Goal: Register for event/course

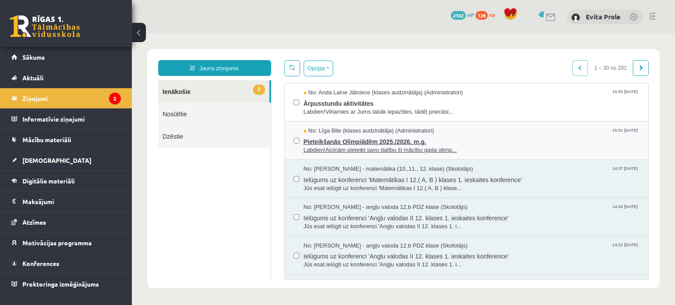
click at [400, 143] on span "Pieteikšanās Olimpiādēm 2025./2026. m.g." at bounding box center [472, 140] width 336 height 11
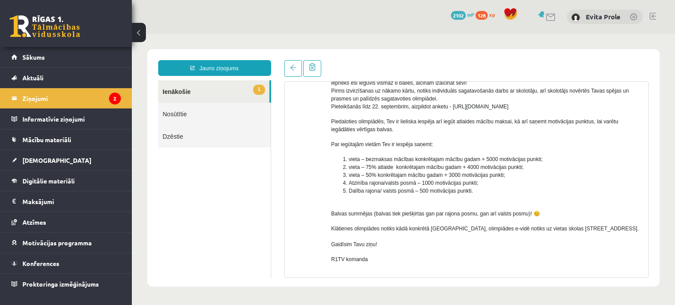
scroll to position [89, 0]
drag, startPoint x: 452, startPoint y: 107, endPoint x: 547, endPoint y: 108, distance: 94.9
click at [547, 108] on p "Aicinām pieteikt savu dalību šī mācību gada olimpiādēm, arī ja nekad neesi pied…" at bounding box center [486, 91] width 311 height 40
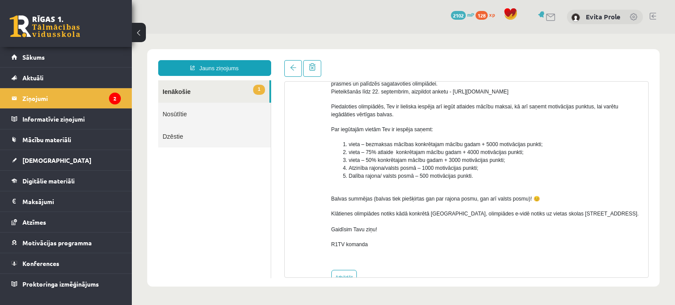
scroll to position [127, 0]
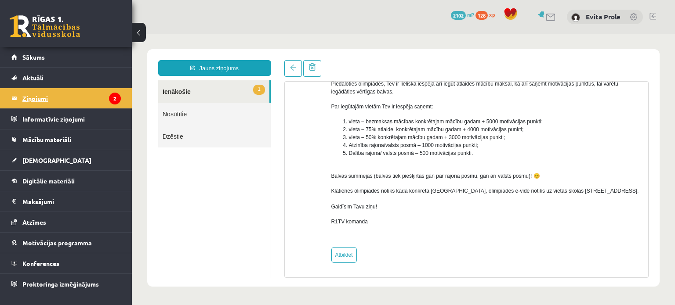
click at [23, 101] on legend "Ziņojumi 2" at bounding box center [71, 98] width 98 height 20
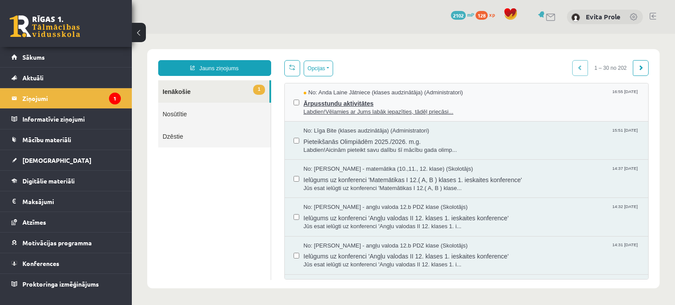
scroll to position [0, 0]
click at [357, 112] on span "Labdien!Vēlamies ar Jums labāk iepazīties, tādēļ priecāsi..." at bounding box center [472, 112] width 336 height 8
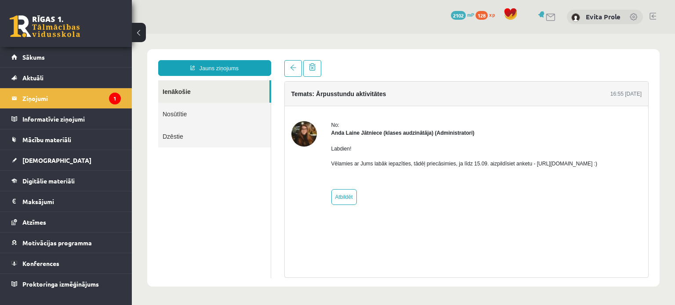
drag, startPoint x: 530, startPoint y: 164, endPoint x: 626, endPoint y: 166, distance: 96.3
click at [598, 166] on p "Vēlamies ar Jums labāk iepazīties, tādēļ priecāsimies, ja līdz 15.09. aizpildīs…" at bounding box center [464, 164] width 266 height 8
click at [32, 65] on link "Sākums" at bounding box center [65, 57] width 109 height 20
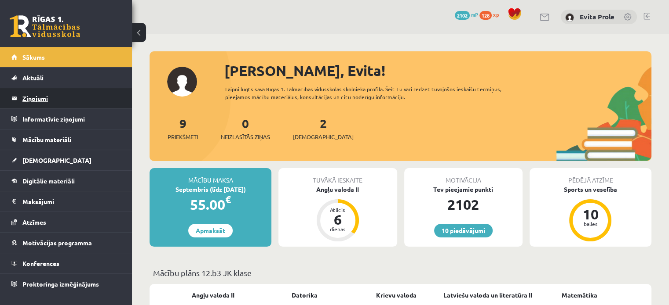
click at [36, 102] on legend "Ziņojumi 0" at bounding box center [71, 98] width 98 height 20
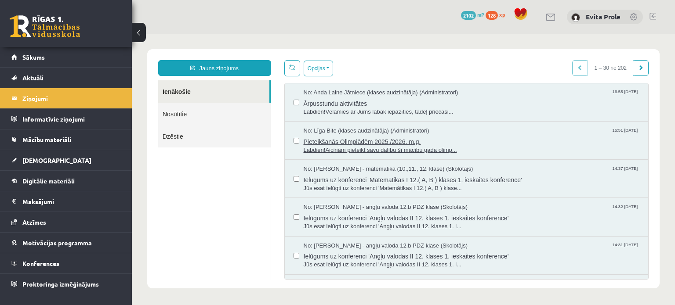
click at [394, 140] on span "Pieteikšanās Olimpiādēm 2025./2026. m.g." at bounding box center [472, 140] width 336 height 11
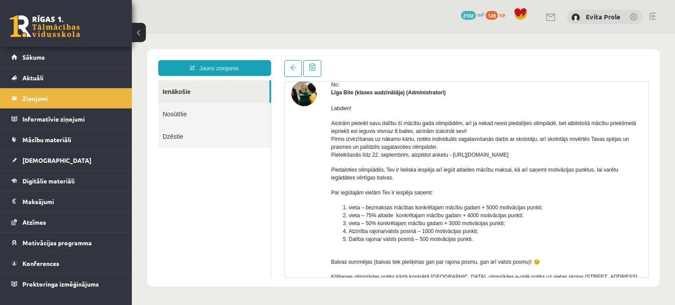
scroll to position [43, 0]
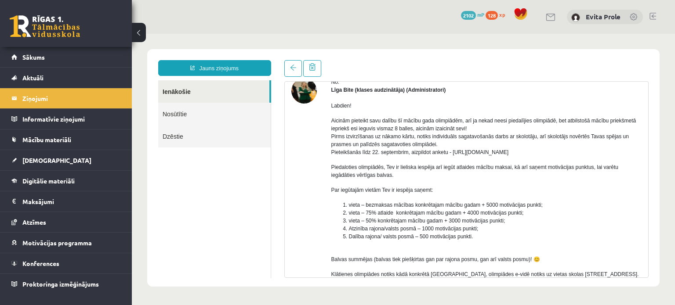
drag, startPoint x: 452, startPoint y: 152, endPoint x: 541, endPoint y: 153, distance: 89.7
click at [541, 153] on p "Aicinām pieteikt savu dalību šī mācību gada olimpiādēm, arī ja nekad neesi pied…" at bounding box center [486, 137] width 311 height 40
click at [47, 61] on link "Sākums" at bounding box center [65, 57] width 109 height 20
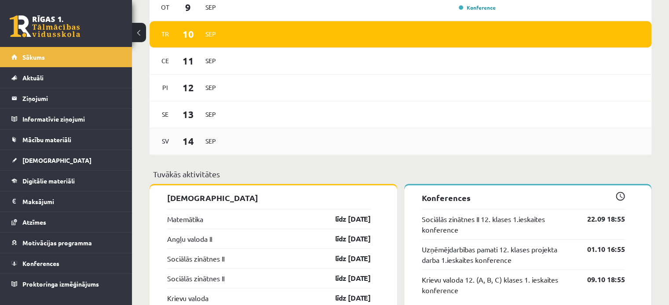
scroll to position [553, 0]
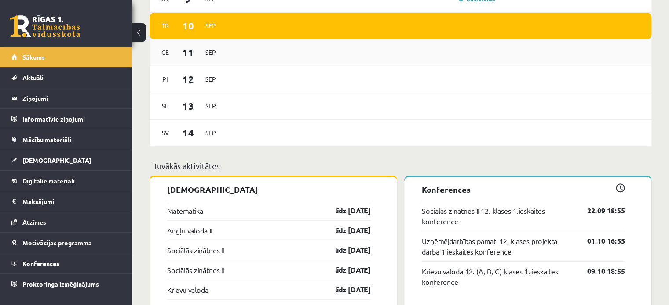
click at [334, 63] on div "[DATE]" at bounding box center [399, 53] width 501 height 27
